Goal: Task Accomplishment & Management: Manage account settings

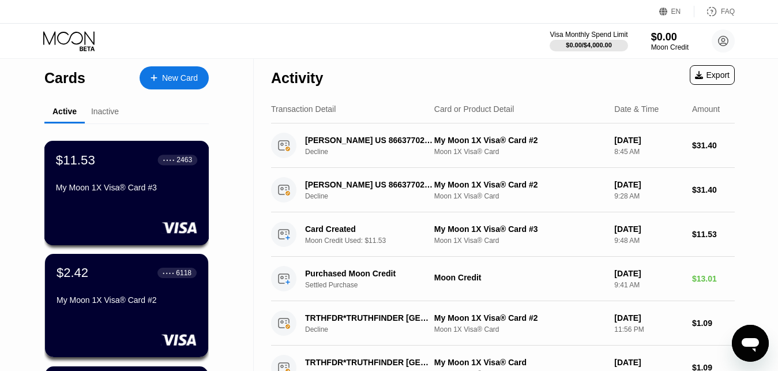
scroll to position [175, 0]
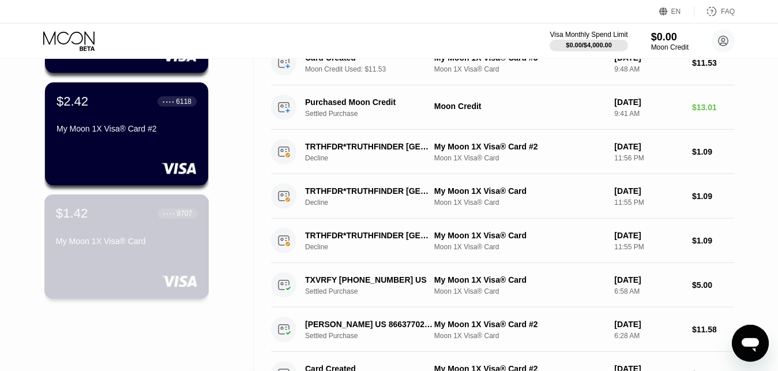
click at [114, 238] on div "$1.42 ● ● ● ● 9707 My Moon 1X Visa® Card" at bounding box center [126, 228] width 141 height 44
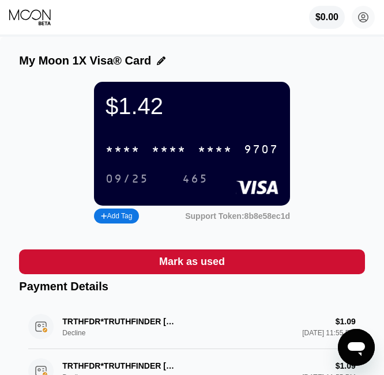
click at [203, 157] on div "* * * *" at bounding box center [215, 150] width 35 height 13
click at [185, 4] on div "$0.00 greatness19763@gmail.com  Home Settings Support Careers About Us Log out…" at bounding box center [192, 17] width 384 height 35
click at [0, 150] on div "My Moon 1X Visa® Card $1.42 4513 6500 2163 9707 09/25 465 Add Tag Support Token…" at bounding box center [192, 305] width 384 height 536
click at [296, 131] on div "$1.42 4513 6500 2163 9707 09/25 465 Add Tag Support Token: 8b8e58ec1d" at bounding box center [191, 154] width 345 height 145
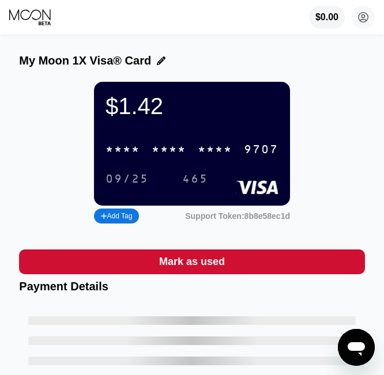
click at [0, 116] on div "My Moon 1X Visa® Card $1.42 * * * * * * * * * * * * 9707 09/25 465 Add Tag Supp…" at bounding box center [192, 223] width 384 height 372
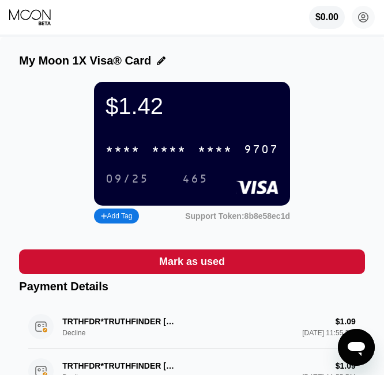
click at [224, 156] on div "* * * *" at bounding box center [215, 150] width 35 height 13
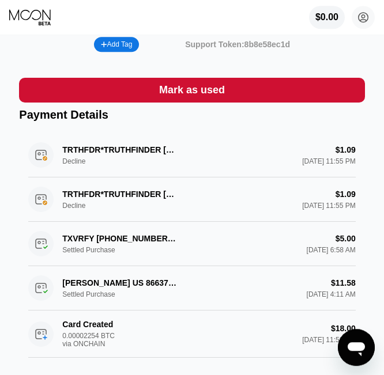
scroll to position [198, 0]
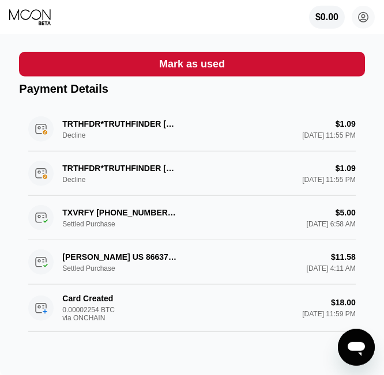
click at [247, 140] on div "TRTHFDR*TRUTHFINDER San Diego US Decline $1.09 Jul 17, 2025 11:55 PM" at bounding box center [191, 129] width 327 height 44
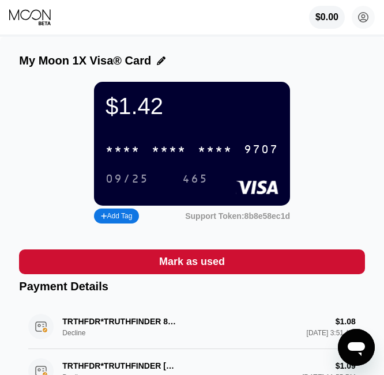
click at [162, 151] on div "* * * *" at bounding box center [169, 150] width 35 height 13
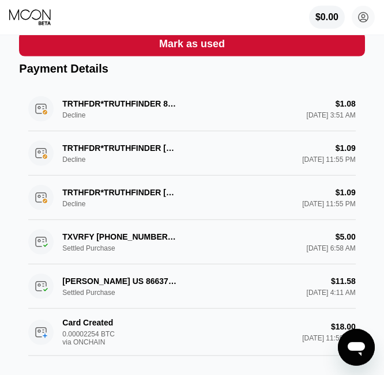
scroll to position [237, 0]
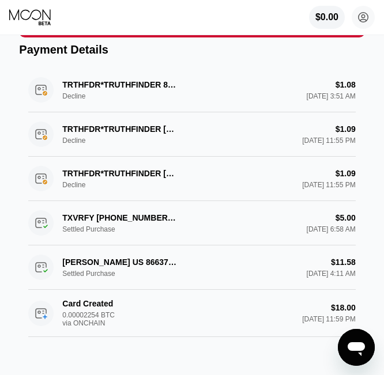
click at [220, 20] on div "$0.00 [EMAIL_ADDRESS][DOMAIN_NAME]  Home Settings Support Careers About Us Log…" at bounding box center [192, 17] width 384 height 35
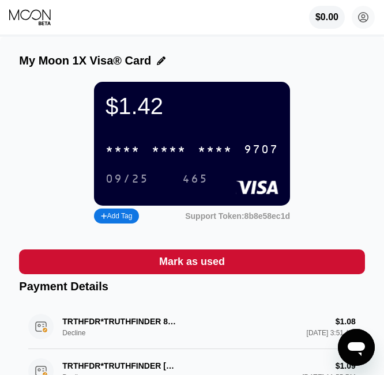
click at [218, 7] on div "$0.00 [EMAIL_ADDRESS][DOMAIN_NAME]  Home Settings Support Careers About Us Log…" at bounding box center [192, 17] width 384 height 35
click at [173, 150] on div "* * * * * * * * * * * * 9707" at bounding box center [192, 150] width 187 height 24
click at [39, 131] on div "$1.42 4513 6500 2163 9707 09/25 465 Add Tag Support Token: 8b8e58ec1d" at bounding box center [191, 154] width 345 height 145
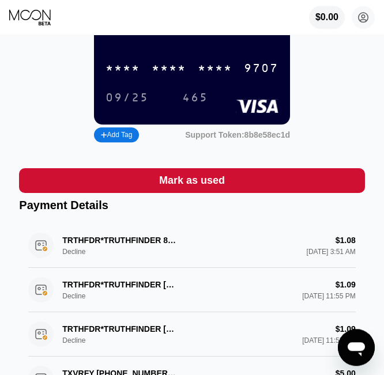
scroll to position [80, 0]
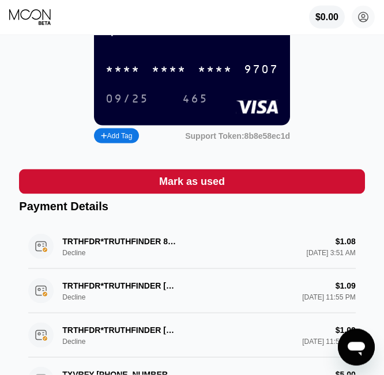
click at [329, 128] on div "$1.42 * * * * * * * * * * * * 9707 09/25 465 Add Tag Support Token: 8b8e58ec1d" at bounding box center [191, 74] width 345 height 145
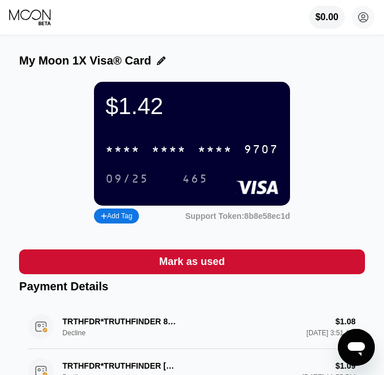
click at [211, 156] on div "* * * *" at bounding box center [215, 150] width 35 height 13
